Goal: Navigation & Orientation: Understand site structure

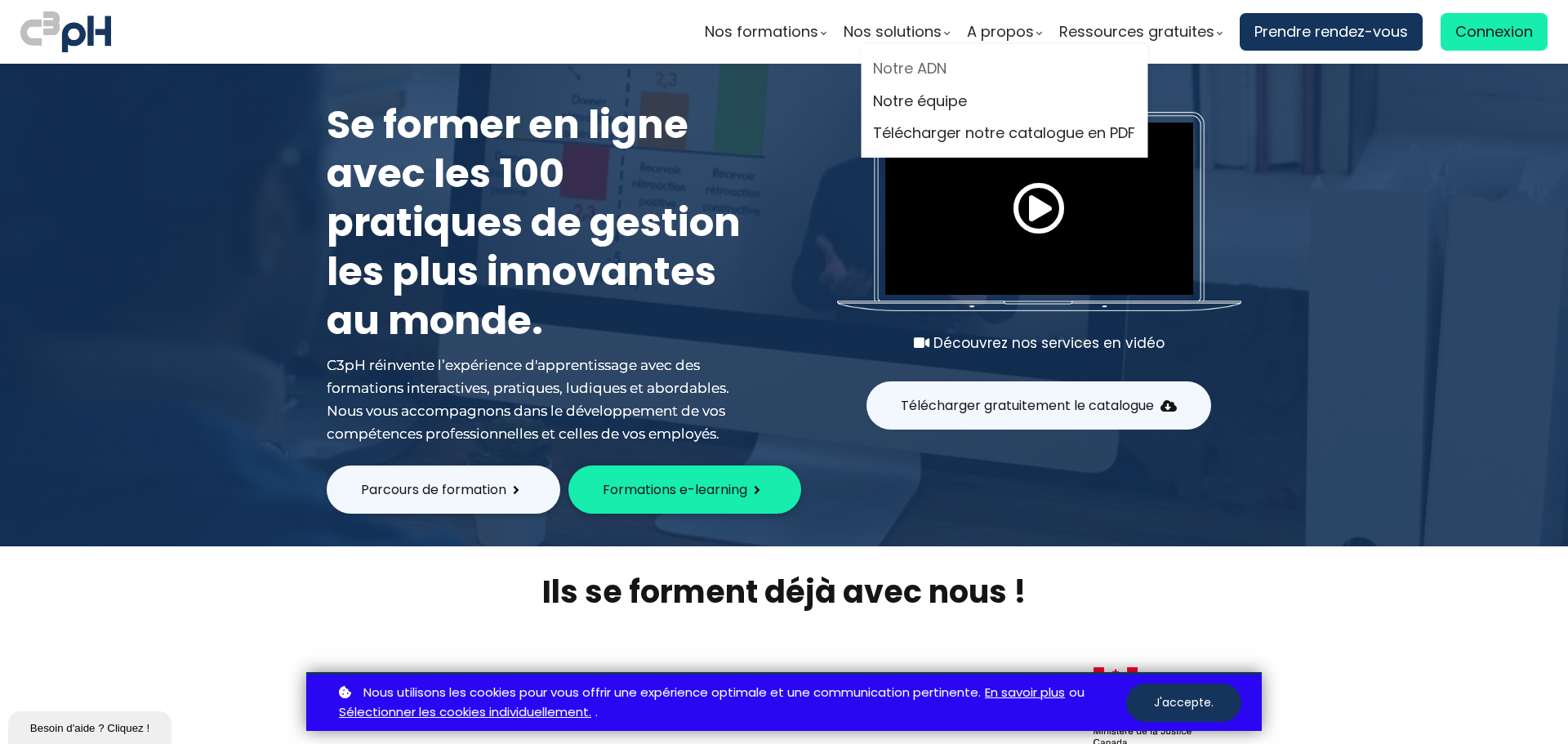
click at [932, 67] on link "Notre ADN" at bounding box center [1004, 68] width 262 height 24
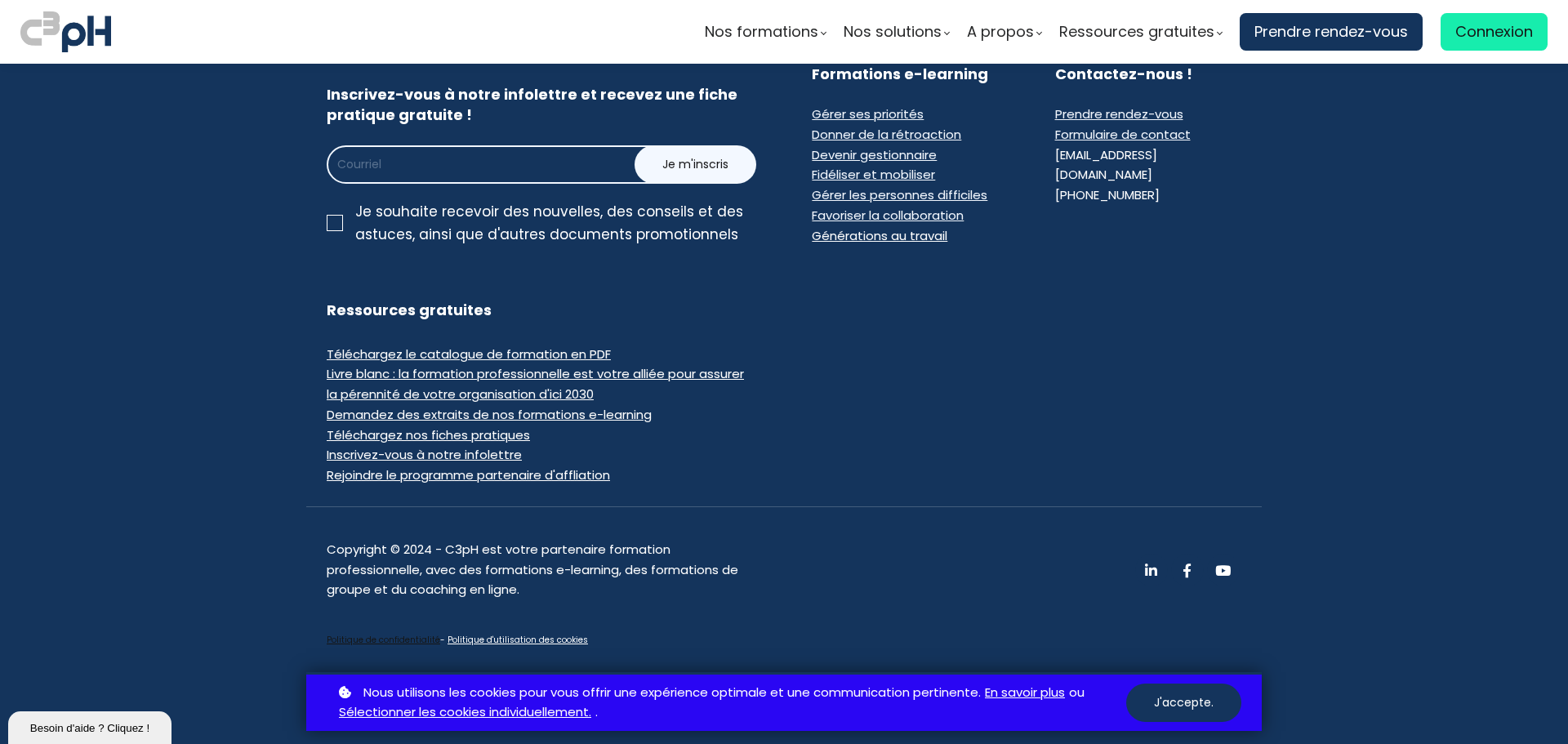
scroll to position [3844, 0]
click at [1204, 705] on button "J'accepte." at bounding box center [1183, 702] width 115 height 38
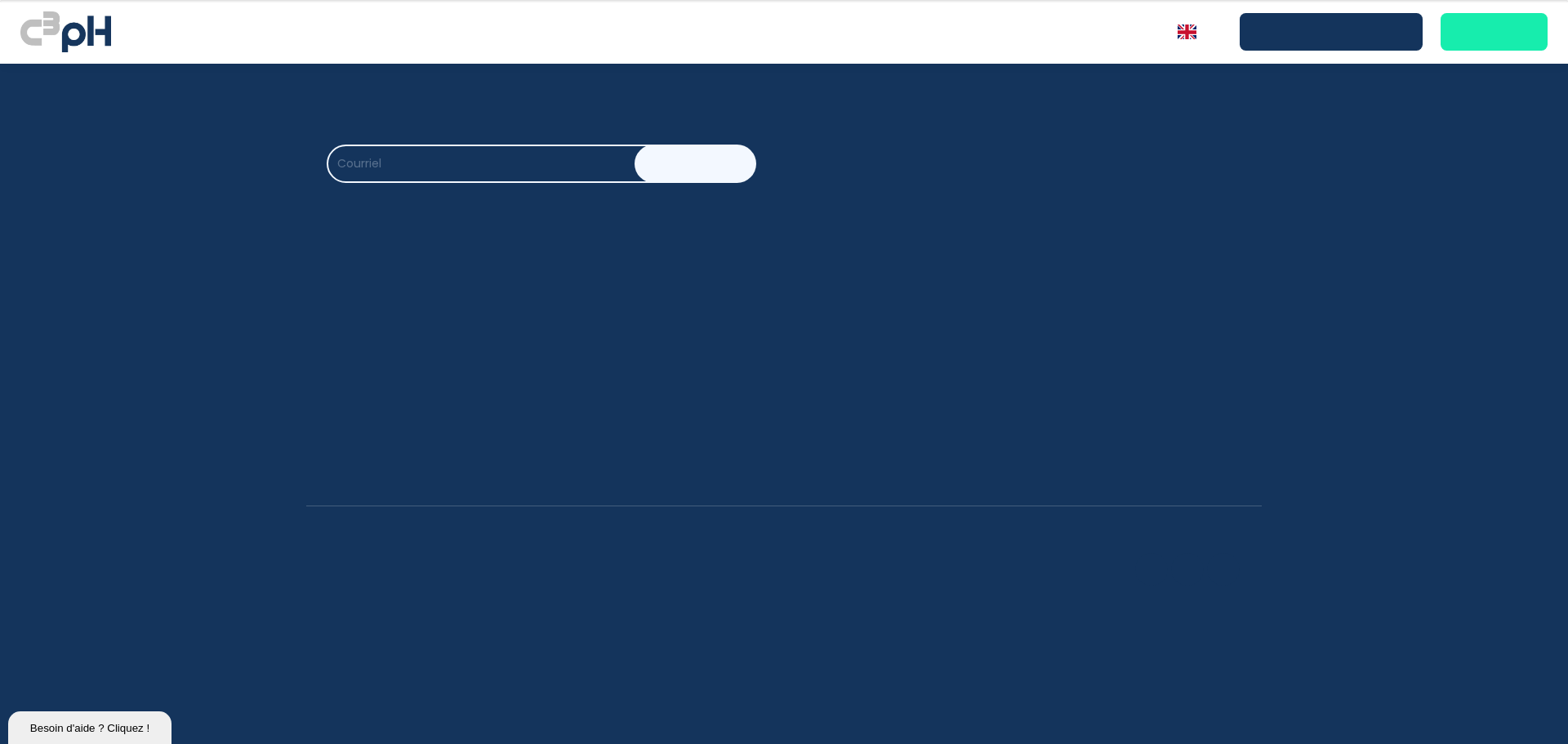
scroll to position [3802, 0]
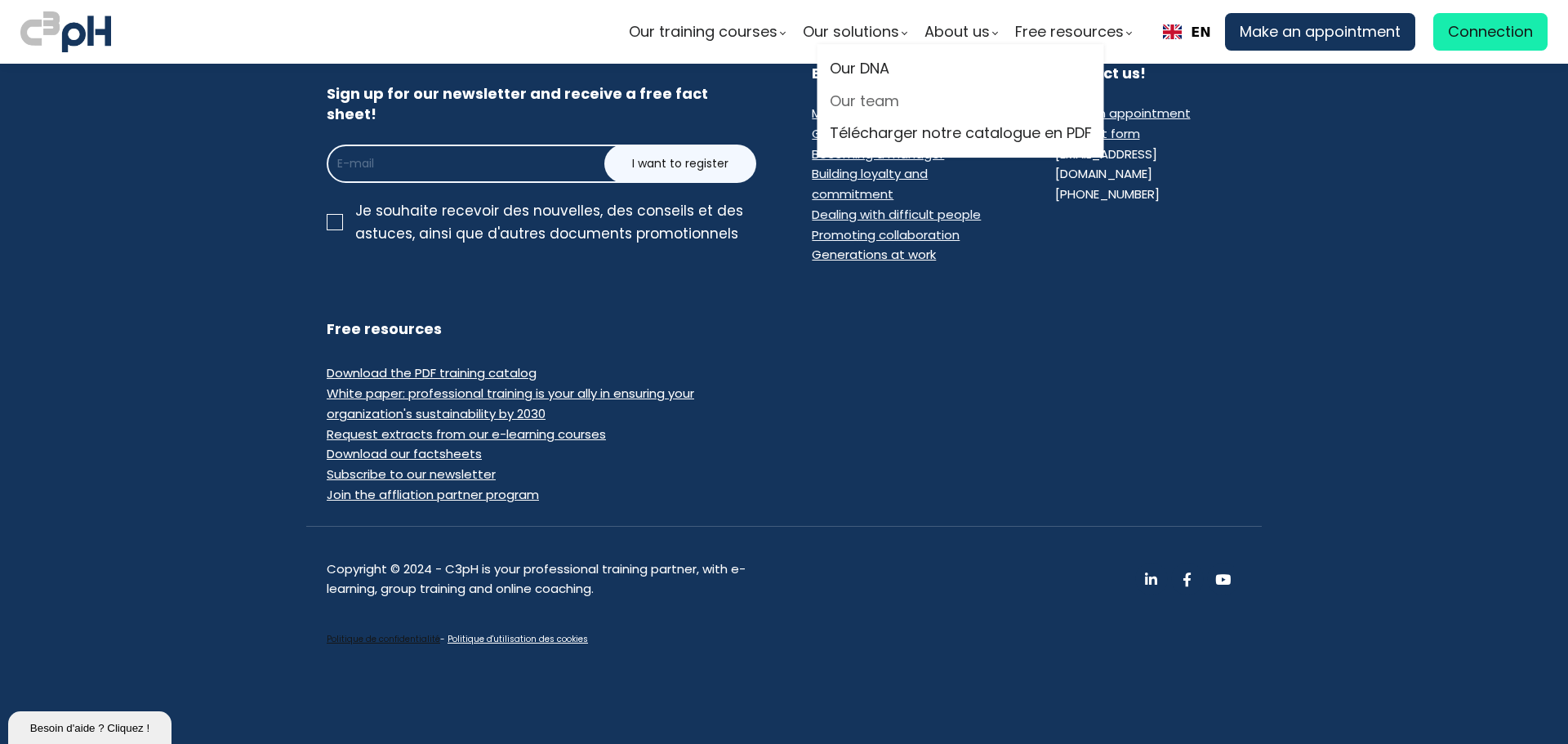
click at [866, 104] on link "Our team" at bounding box center [961, 101] width 262 height 24
